Goal: Information Seeking & Learning: Learn about a topic

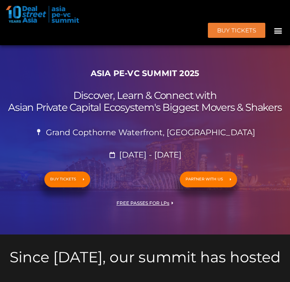
scroll to position [1028, 0]
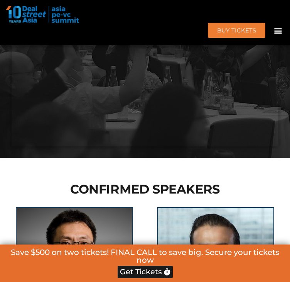
drag, startPoint x: 16, startPoint y: 155, endPoint x: 68, endPoint y: 156, distance: 52.1
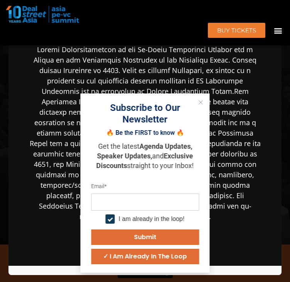
scroll to position [142, 0]
click at [203, 101] on icon "Close" at bounding box center [201, 102] width 5 height 5
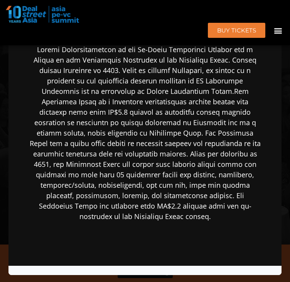
click at [3, 121] on div "Speaker Profile ×" at bounding box center [145, 141] width 290 height 282
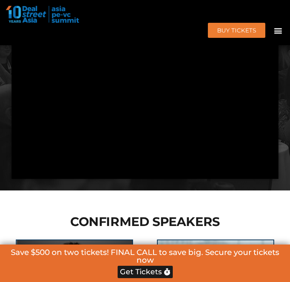
scroll to position [996, 0]
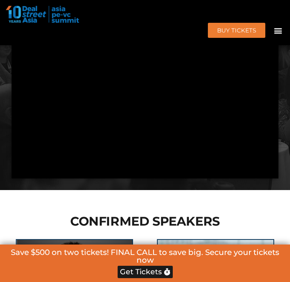
drag, startPoint x: 22, startPoint y: 194, endPoint x: 57, endPoint y: 194, distance: 35.1
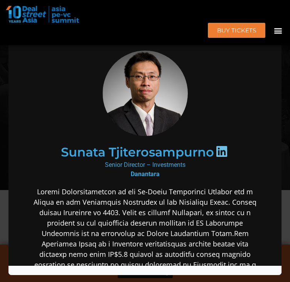
scroll to position [0, 0]
click at [216, 151] on icon at bounding box center [222, 151] width 12 height 12
click at [222, 152] on icon at bounding box center [222, 151] width 12 height 12
click at [218, 150] on icon at bounding box center [222, 151] width 12 height 12
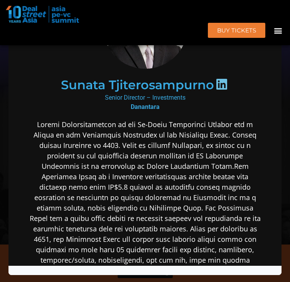
scroll to position [48, 0]
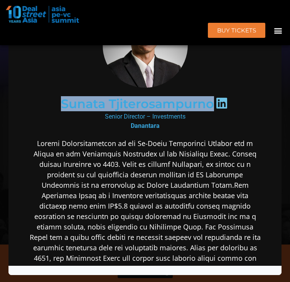
drag, startPoint x: 54, startPoint y: 104, endPoint x: 215, endPoint y: 101, distance: 161.6
click at [215, 101] on div "Sunata Tjiterosampurno" at bounding box center [144, 104] width 209 height 40
copy div "Sunata Tjiterosampurno"
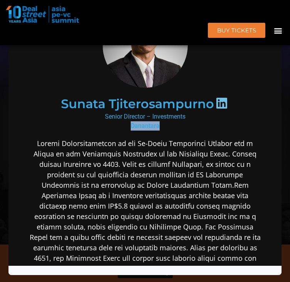
drag, startPoint x: 125, startPoint y: 126, endPoint x: 162, endPoint y: 123, distance: 37.5
click at [162, 123] on div "Senior Director – Investments Danantara" at bounding box center [145, 121] width 232 height 19
copy b "Danantara"
